Goal: Information Seeking & Learning: Learn about a topic

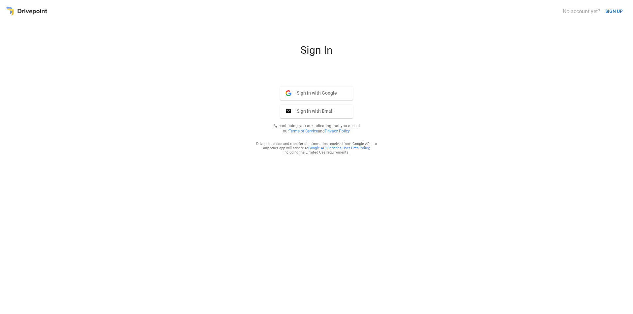
click at [330, 91] on button "Sign in with Google Google" at bounding box center [316, 93] width 73 height 13
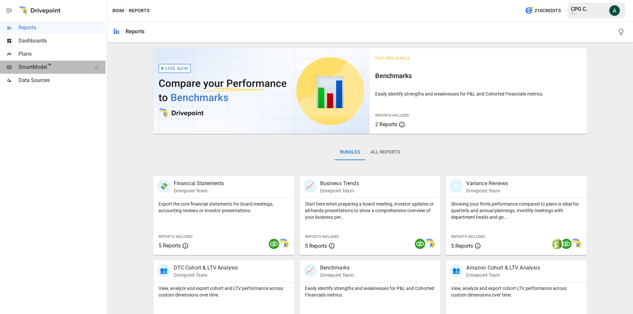
click at [37, 69] on span "SmartModel ™" at bounding box center [52, 67] width 69 height 8
